Goal: Register for event/course

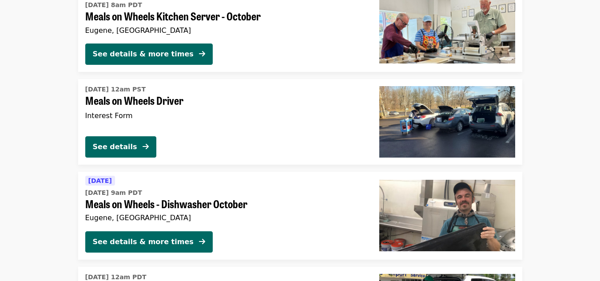
scroll to position [1264, 0]
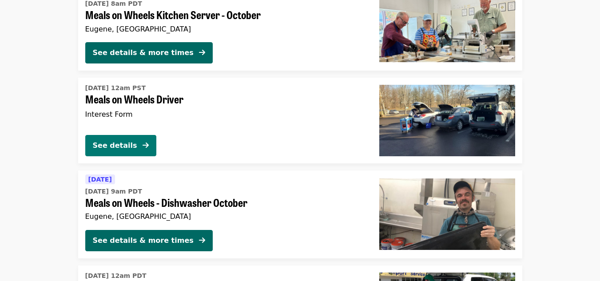
click at [130, 145] on div "See details" at bounding box center [115, 145] width 44 height 11
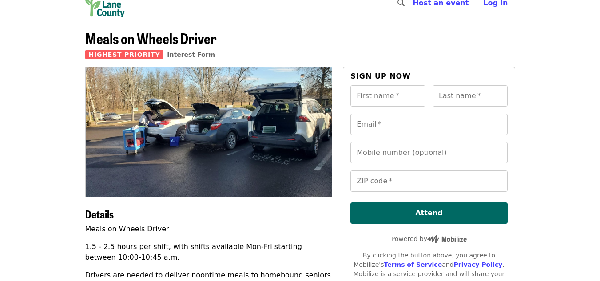
scroll to position [16, 0]
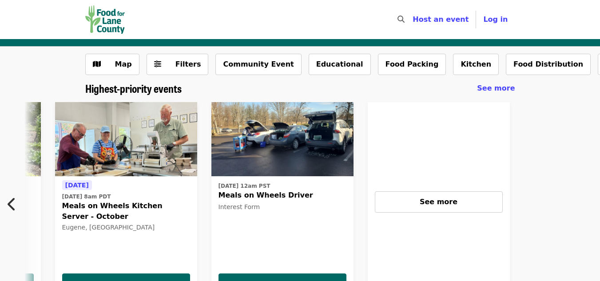
scroll to position [0, 391]
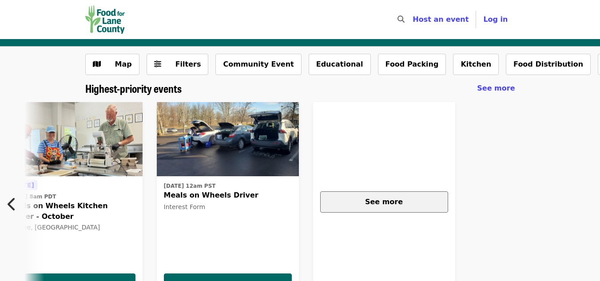
click at [385, 207] on div "See more" at bounding box center [384, 202] width 113 height 11
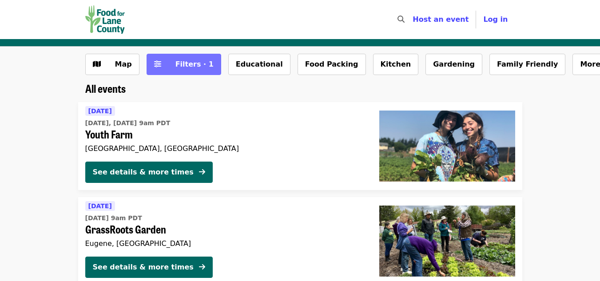
click at [154, 68] on icon "sliders-h icon" at bounding box center [157, 64] width 7 height 8
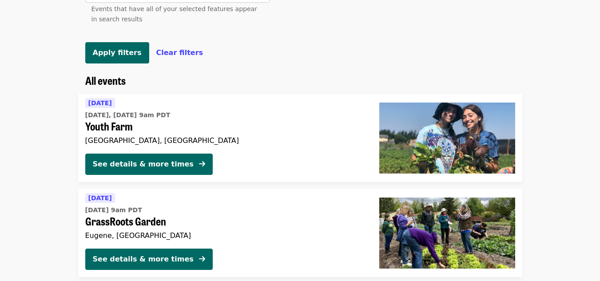
scroll to position [477, 0]
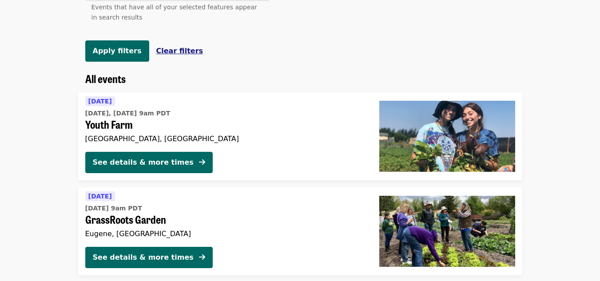
click at [166, 55] on span "Clear filters" at bounding box center [179, 51] width 47 height 8
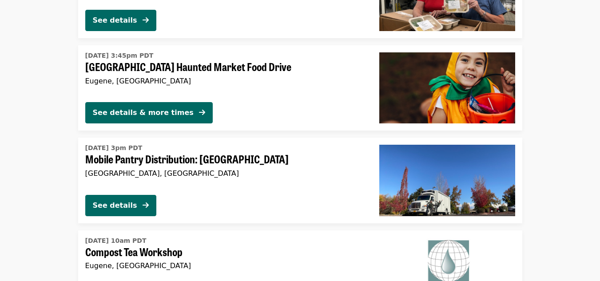
scroll to position [1276, 0]
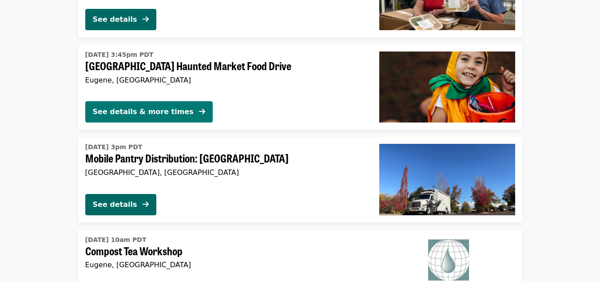
click at [199, 107] on span at bounding box center [202, 112] width 6 height 11
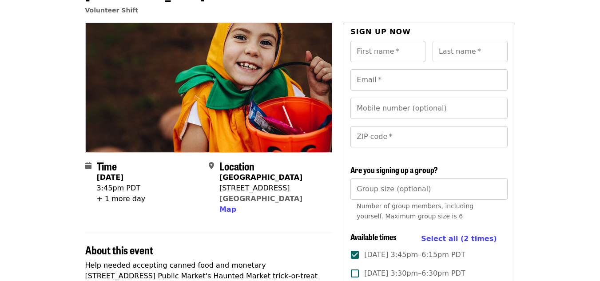
scroll to position [59, 0]
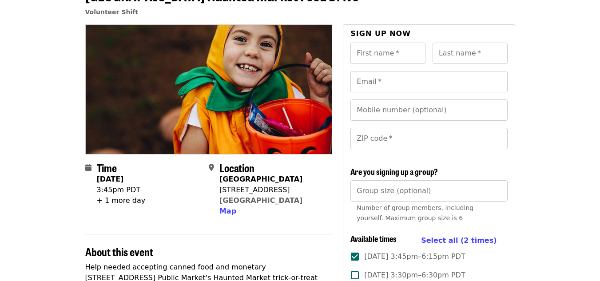
click at [386, 48] on div "First name   * First name *" at bounding box center [388, 53] width 75 height 21
type input "******"
click at [456, 61] on input "Last name   *" at bounding box center [470, 53] width 75 height 21
type input "******"
click at [405, 79] on input "Email   *" at bounding box center [429, 81] width 157 height 21
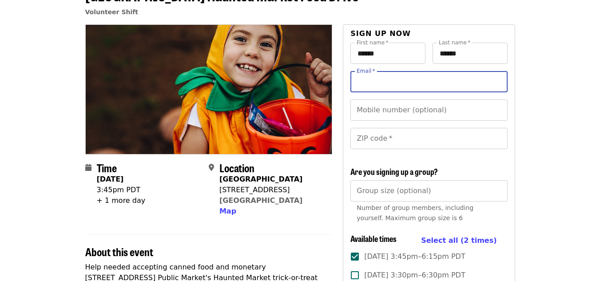
type input "**********"
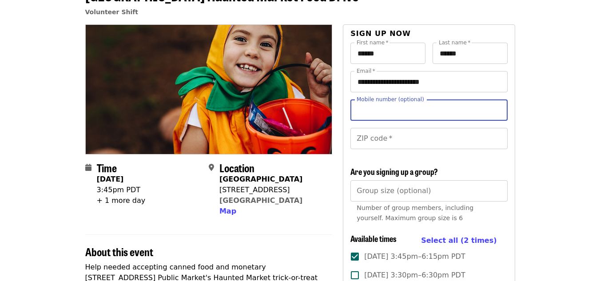
click at [387, 112] on input "Mobile number (optional)" at bounding box center [429, 110] width 157 height 21
type input "**********"
click at [383, 145] on input "ZIP code   *" at bounding box center [429, 138] width 157 height 21
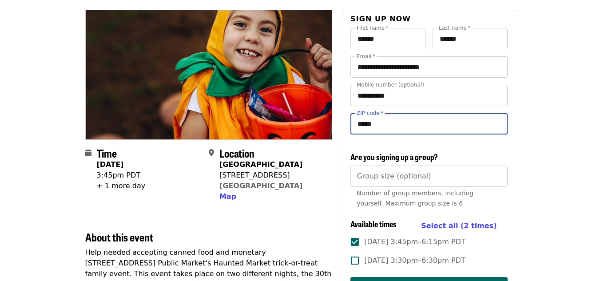
scroll to position [74, 0]
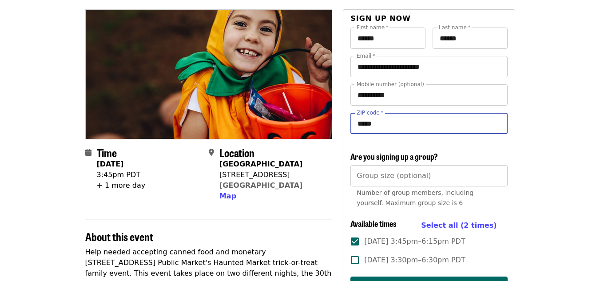
type input "*****"
click at [382, 135] on div "**********" at bounding box center [429, 112] width 157 height 57
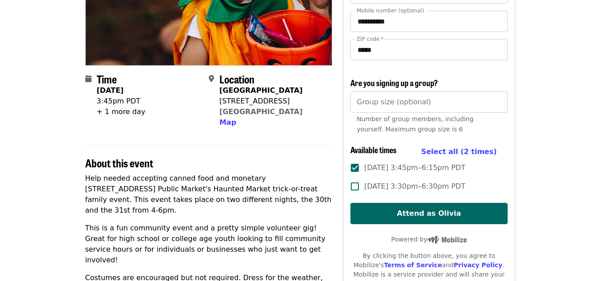
scroll to position [149, 0]
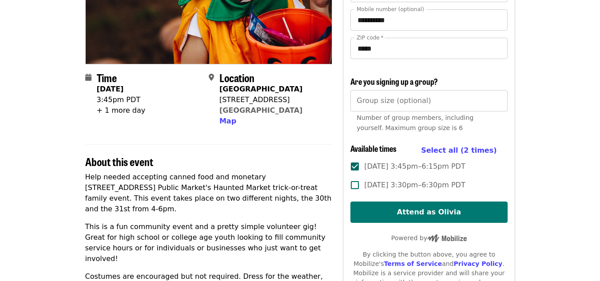
click at [391, 209] on button "Attend as Olivia" at bounding box center [429, 212] width 157 height 21
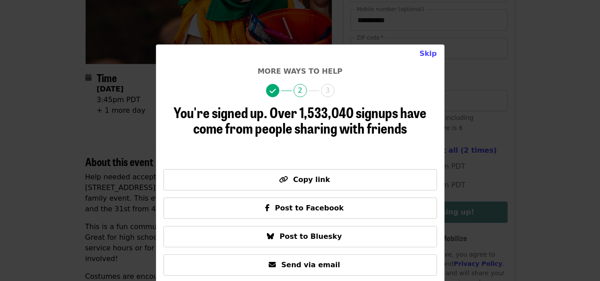
scroll to position [27, 0]
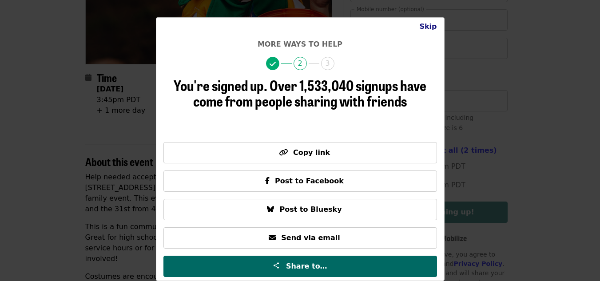
click at [430, 27] on button "Skip" at bounding box center [428, 27] width 32 height 18
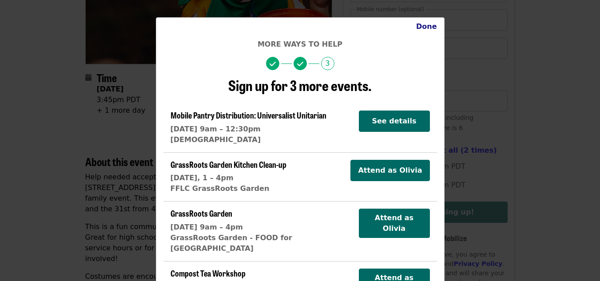
click at [430, 27] on button "Done" at bounding box center [426, 27] width 35 height 18
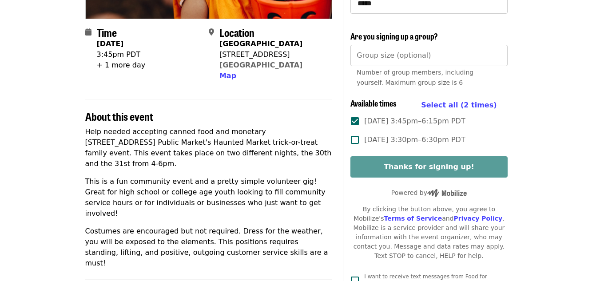
scroll to position [196, 0]
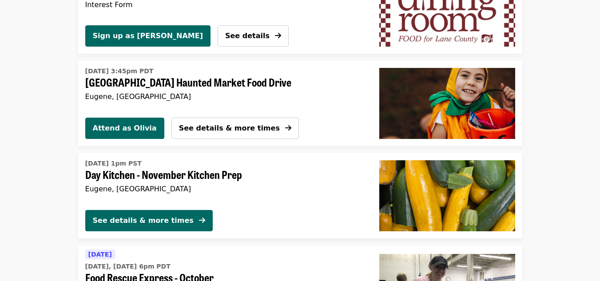
scroll to position [815, 0]
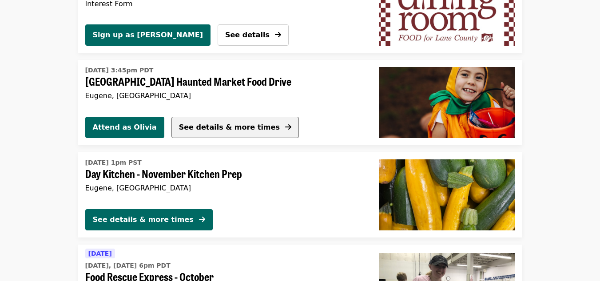
click at [218, 124] on span "See details & more times" at bounding box center [229, 127] width 101 height 8
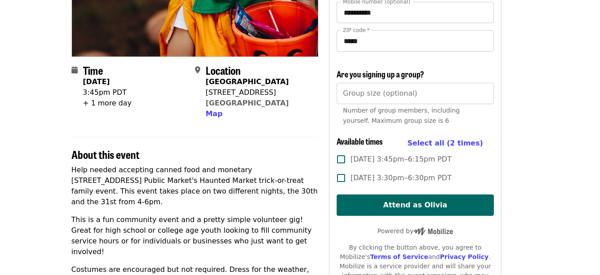
scroll to position [0, 14]
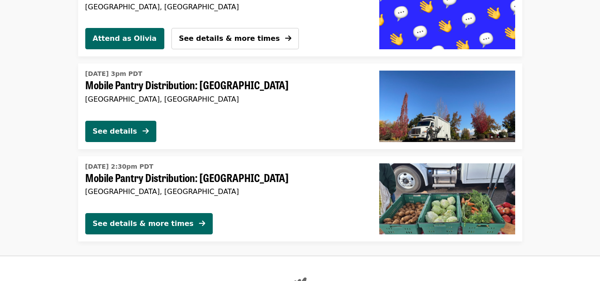
scroll to position [2120, 0]
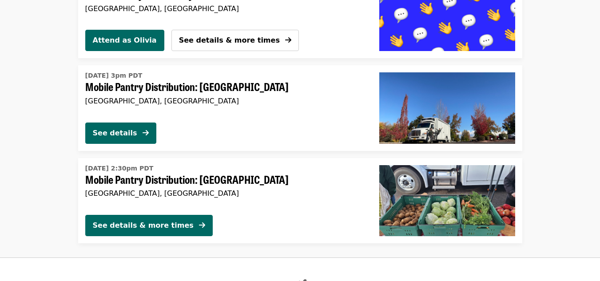
click at [153, 85] on span "Mobile Pantry Distribution: [GEOGRAPHIC_DATA]" at bounding box center [225, 86] width 280 height 13
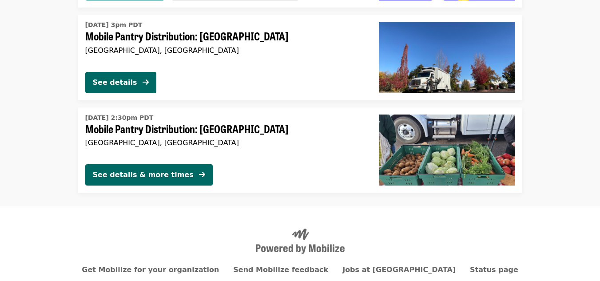
scroll to position [2210, 0]
